Goal: Task Accomplishment & Management: Use online tool/utility

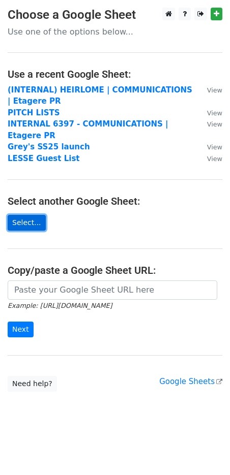
click at [35, 215] on link "Select..." at bounding box center [27, 223] width 38 height 16
click at [50, 83] on main "Choose a Google Sheet Use one of the options below... Use a recent Google Sheet…" at bounding box center [115, 200] width 230 height 384
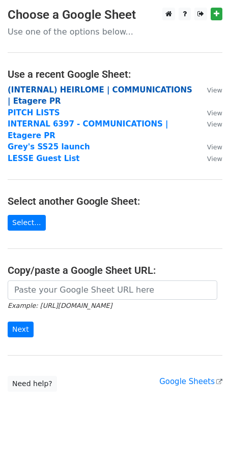
click at [48, 85] on strong "(INTERNAL) HEIRLOME | COMMUNICATIONS | Etagere PR" at bounding box center [100, 95] width 184 height 21
click at [44, 90] on strong "(INTERNAL) HEIRLOME | COMMUNICATIONS | Etagere PR" at bounding box center [100, 95] width 184 height 21
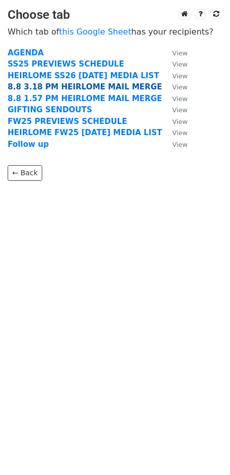
click at [51, 86] on strong "8.8 3.18 PM HEIRLOME MAIL MERGE" at bounding box center [85, 86] width 154 height 9
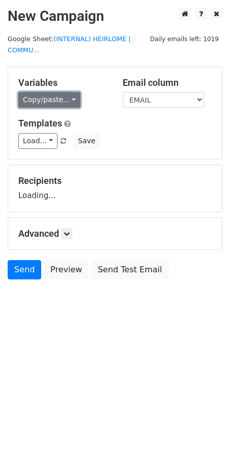
click at [74, 100] on link "Copy/paste..." at bounding box center [49, 100] width 62 height 16
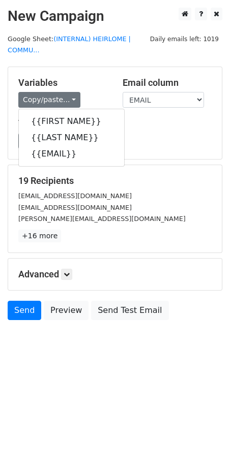
click at [105, 81] on h5 "Variables" at bounding box center [62, 82] width 89 height 11
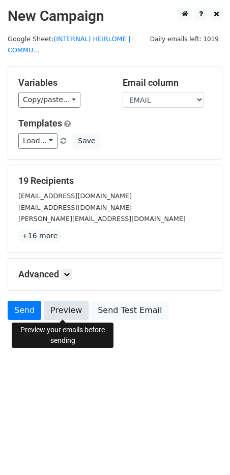
click at [56, 311] on link "Preview" at bounding box center [66, 310] width 45 height 19
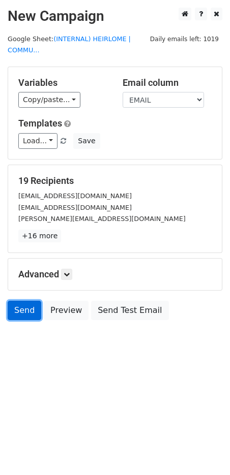
click at [22, 310] on link "Send" at bounding box center [25, 310] width 34 height 19
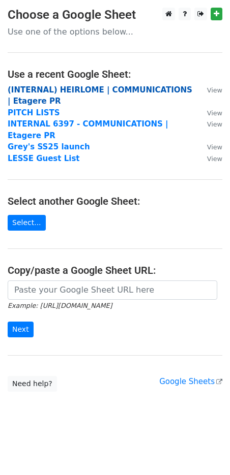
click at [65, 89] on strong "(INTERNAL) HEIRLOME | COMMUNICATIONS | Etagere PR" at bounding box center [100, 95] width 184 height 21
click at [41, 85] on strong "(INTERNAL) HEIRLOME | COMMUNICATIONS | Etagere PR" at bounding box center [100, 95] width 184 height 21
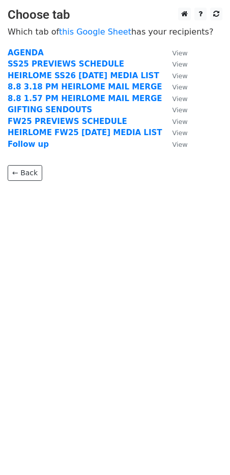
click at [96, 87] on strong "8.8 3.18 PM HEIRLOME MAIL MERGE" at bounding box center [85, 86] width 154 height 9
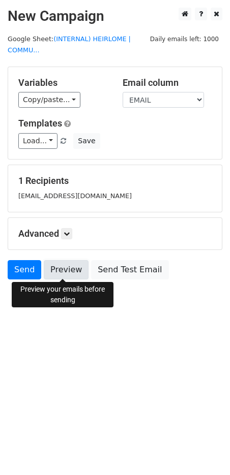
click at [62, 274] on link "Preview" at bounding box center [66, 269] width 45 height 19
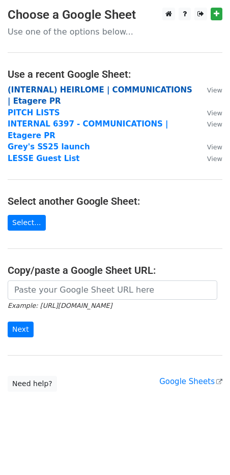
click at [37, 90] on strong "(INTERNAL) HEIRLOME | COMMUNICATIONS | Etagere PR" at bounding box center [100, 95] width 184 height 21
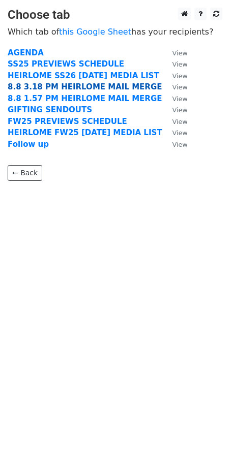
click at [51, 87] on strong "8.8 3.18 PM HEIRLOME MAIL MERGE" at bounding box center [85, 86] width 154 height 9
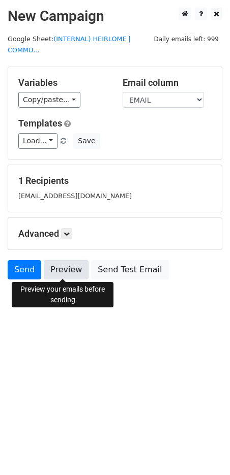
click at [57, 265] on link "Preview" at bounding box center [66, 269] width 45 height 19
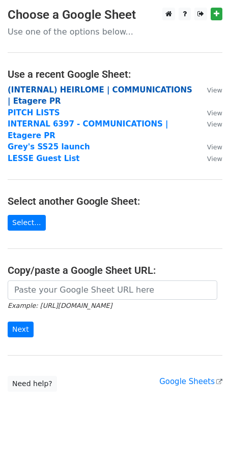
click at [55, 86] on strong "(INTERNAL) HEIRLOME | COMMUNICATIONS | Etagere PR" at bounding box center [100, 95] width 184 height 21
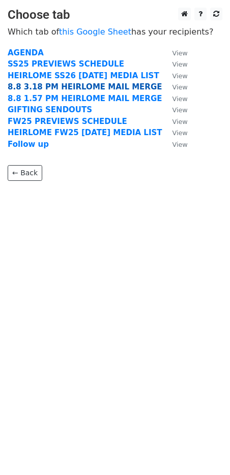
click at [27, 87] on strong "8.8 3.18 PM HEIRLOME MAIL MERGE" at bounding box center [85, 86] width 154 height 9
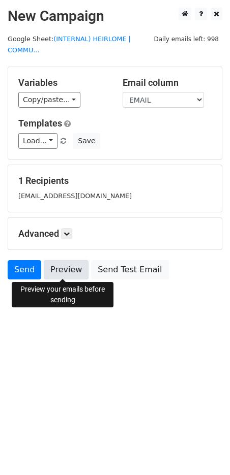
click at [53, 275] on link "Preview" at bounding box center [66, 269] width 45 height 19
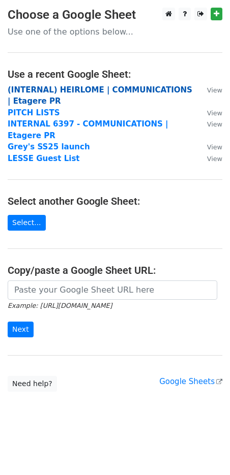
click at [30, 92] on strong "(INTERNAL) HEIRLOME | COMMUNICATIONS | Etagere PR" at bounding box center [100, 95] width 184 height 21
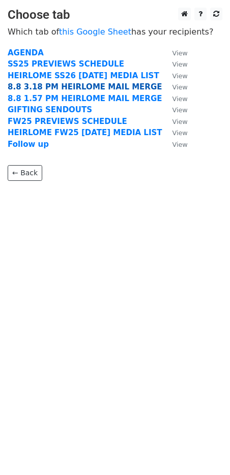
click at [41, 87] on strong "8.8 3.18 PM HEIRLOME MAIL MERGE" at bounding box center [85, 86] width 154 height 9
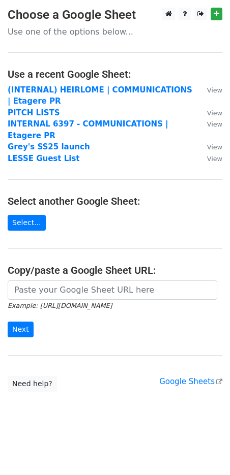
click at [34, 97] on td "(INTERNAL) HEIRLOME | COMMUNICATIONS | Etagere PR" at bounding box center [102, 95] width 189 height 23
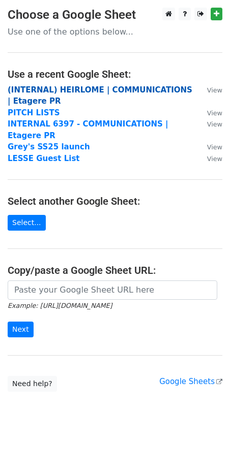
click at [38, 90] on strong "(INTERNAL) HEIRLOME | COMMUNICATIONS | Etagere PR" at bounding box center [100, 95] width 184 height 21
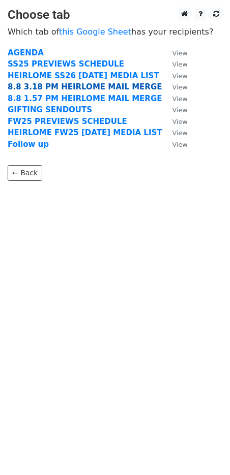
click at [52, 84] on strong "8.8 3.18 PM HEIRLOME MAIL MERGE" at bounding box center [85, 86] width 154 height 9
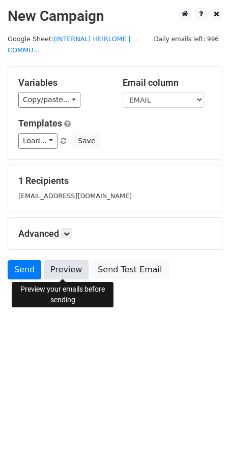
click at [61, 263] on link "Preview" at bounding box center [66, 269] width 45 height 19
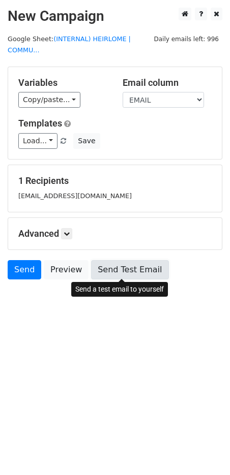
click at [113, 269] on link "Send Test Email" at bounding box center [129, 269] width 77 height 19
click at [108, 268] on link "Send Test Email" at bounding box center [129, 269] width 77 height 19
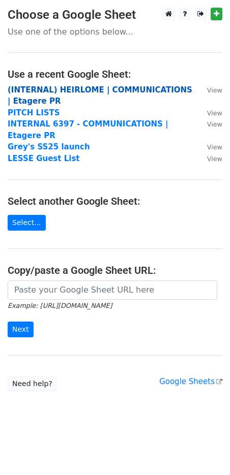
click at [41, 92] on strong "(INTERNAL) HEIRLOME | COMMUNICATIONS | Etagere PR" at bounding box center [100, 95] width 184 height 21
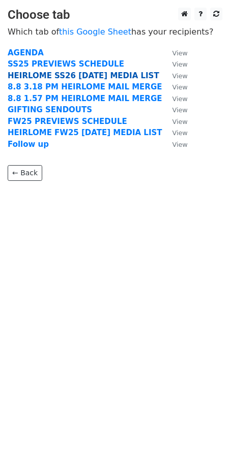
click at [32, 73] on strong "HEIRLOME SS26 PRESS DAY MEDIA LIST" at bounding box center [83, 75] width 151 height 9
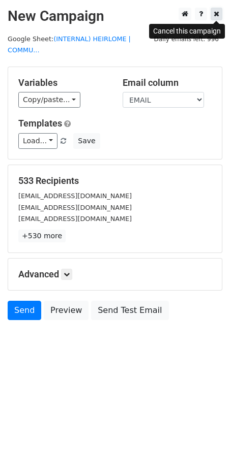
click at [218, 12] on icon at bounding box center [216, 13] width 6 height 7
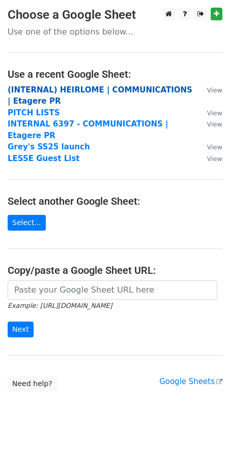
click at [36, 88] on strong "(INTERNAL) HEIRLOME | COMMUNICATIONS | Etagere PR" at bounding box center [100, 95] width 184 height 21
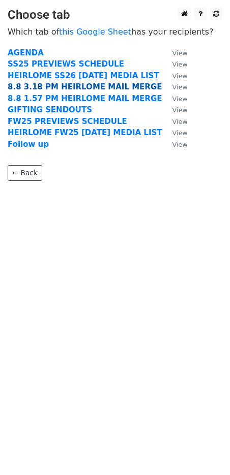
click at [33, 89] on strong "8.8 3.18 PM HEIRLOME MAIL MERGE" at bounding box center [85, 86] width 154 height 9
